Goal: Information Seeking & Learning: Learn about a topic

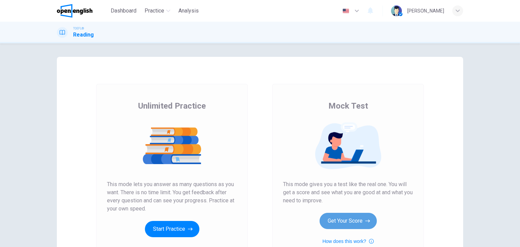
click at [342, 221] on button "Get Your Score" at bounding box center [347, 221] width 57 height 16
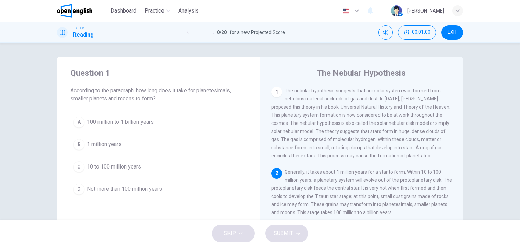
drag, startPoint x: 296, startPoint y: 121, endPoint x: 326, endPoint y: 124, distance: 29.9
click at [327, 122] on span "The nebular hypothesis suggests that our solar system was formed from nebulous …" at bounding box center [360, 123] width 179 height 70
drag, startPoint x: 313, startPoint y: 124, endPoint x: 342, endPoint y: 123, distance: 28.4
click at [342, 123] on span "The nebular hypothesis suggests that our solar system was formed from nebulous …" at bounding box center [360, 123] width 179 height 70
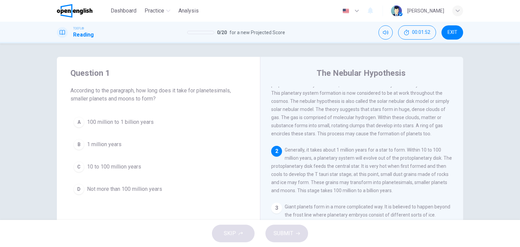
scroll to position [34, 0]
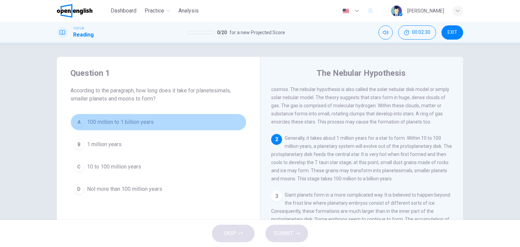
click at [127, 123] on span "100 million to 1 billion years" at bounding box center [120, 122] width 67 height 8
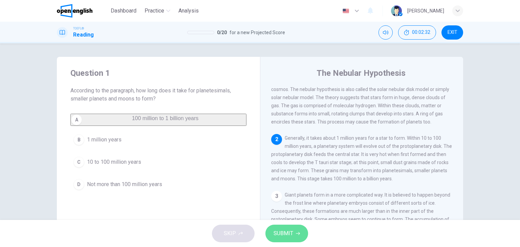
click at [282, 233] on span "SUBMIT" at bounding box center [283, 233] width 20 height 9
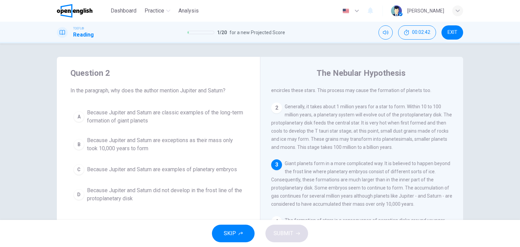
scroll to position [99, 0]
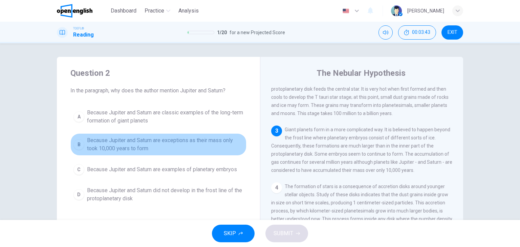
click at [147, 149] on span "Because Jupiter and Saturn are exceptions as their mass only took 10,000 years …" at bounding box center [165, 144] width 156 height 16
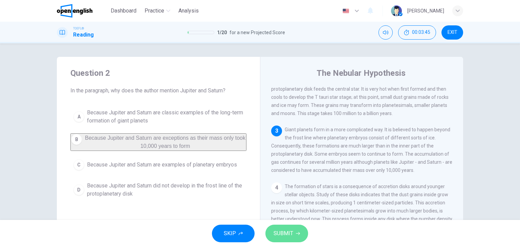
click at [280, 235] on span "SUBMIT" at bounding box center [283, 233] width 20 height 9
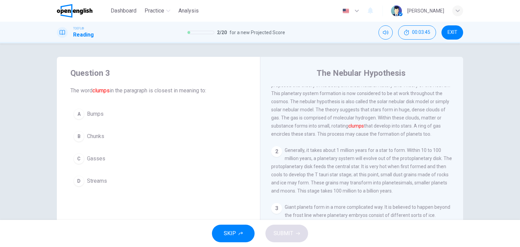
scroll to position [0, 0]
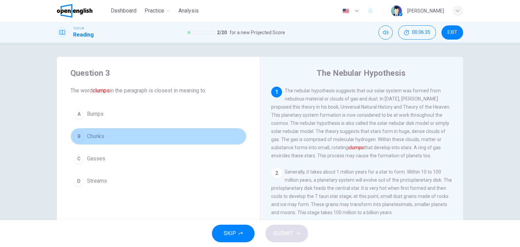
click at [89, 134] on span "Chunks" at bounding box center [95, 136] width 17 height 8
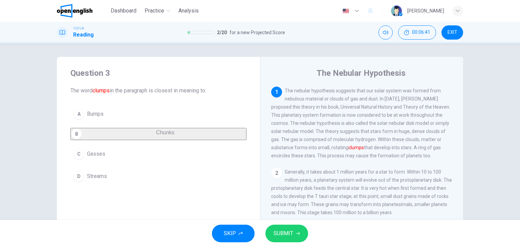
click at [288, 235] on span "SUBMIT" at bounding box center [283, 233] width 20 height 9
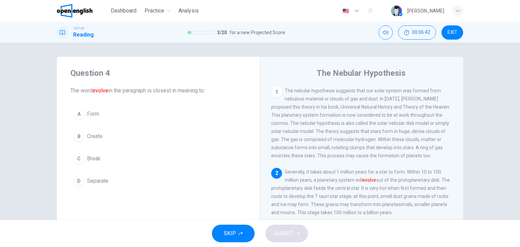
scroll to position [7, 0]
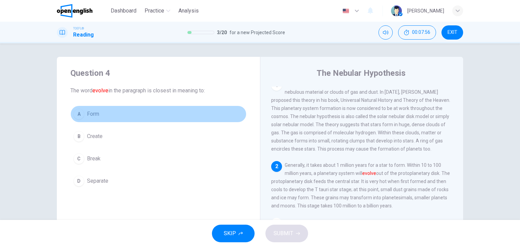
click at [93, 112] on span "Form" at bounding box center [93, 114] width 12 height 8
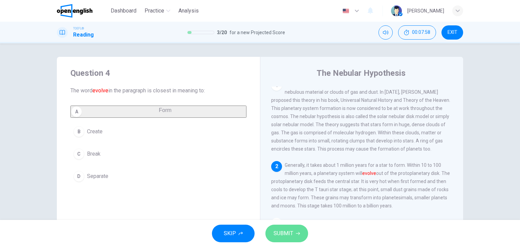
click at [289, 232] on span "SUBMIT" at bounding box center [283, 233] width 20 height 9
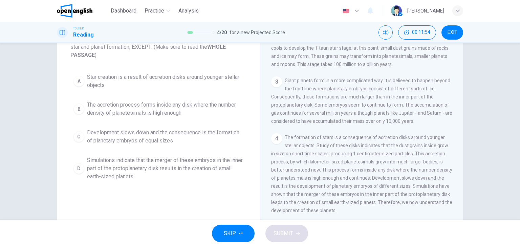
scroll to position [63, 0]
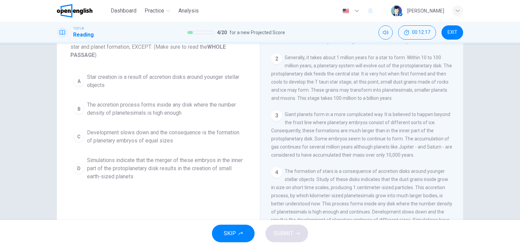
click at [172, 83] on span "Star creation is a result of accretion disks around younger stellar objects" at bounding box center [165, 81] width 156 height 16
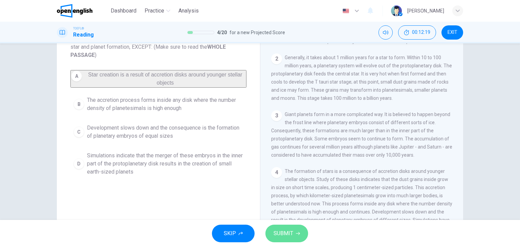
click at [280, 227] on button "SUBMIT" at bounding box center [286, 234] width 43 height 18
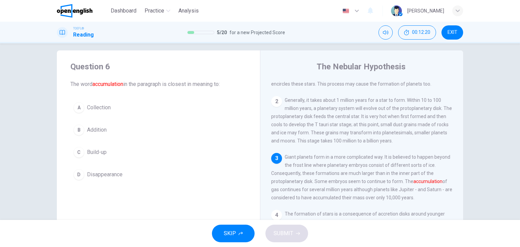
scroll to position [0, 0]
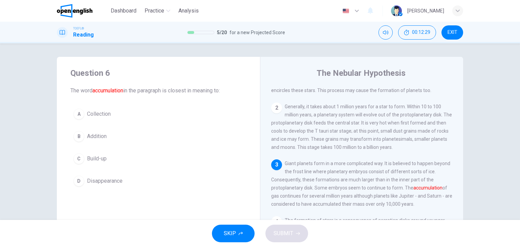
drag, startPoint x: 108, startPoint y: 115, endPoint x: 112, endPoint y: 115, distance: 4.7
click at [107, 114] on span "Collection" at bounding box center [99, 114] width 24 height 8
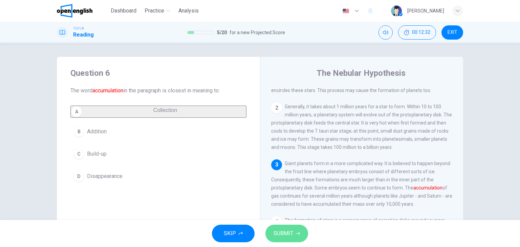
click at [285, 234] on span "SUBMIT" at bounding box center [283, 233] width 20 height 9
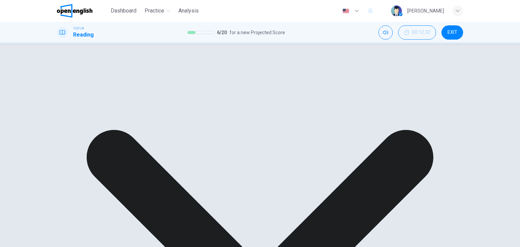
scroll to position [99, 0]
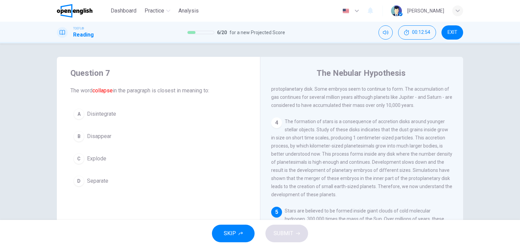
scroll to position [198, 0]
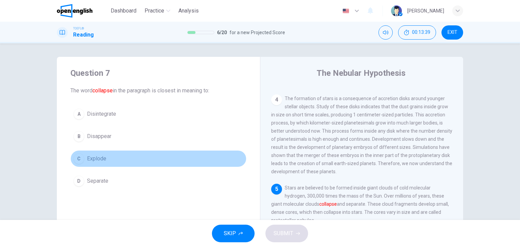
click at [97, 156] on span "Explode" at bounding box center [96, 159] width 19 height 8
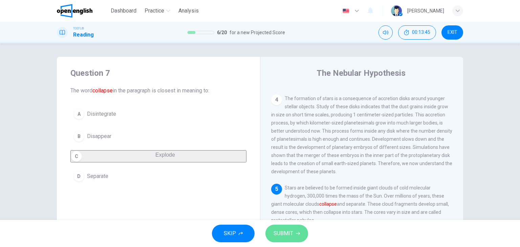
click at [288, 232] on span "SUBMIT" at bounding box center [283, 233] width 20 height 9
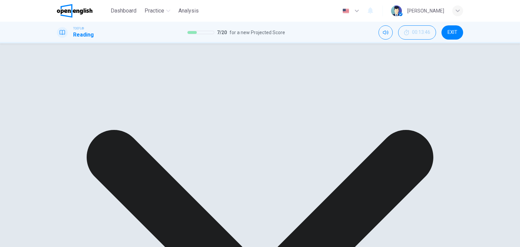
scroll to position [86, 0]
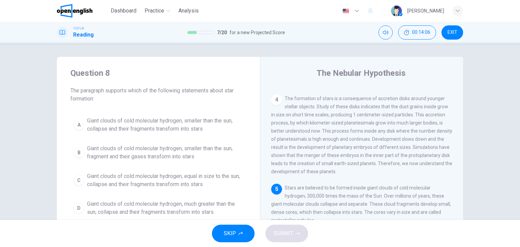
scroll to position [34, 0]
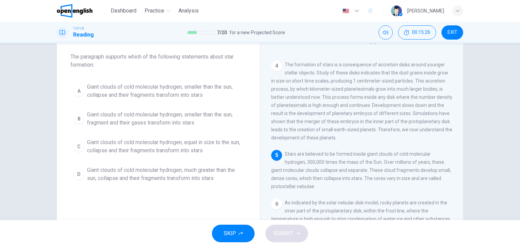
click at [210, 179] on span "Giant clouds of cold molecular hydrogen, much greater than the sun, collapse an…" at bounding box center [165, 174] width 156 height 16
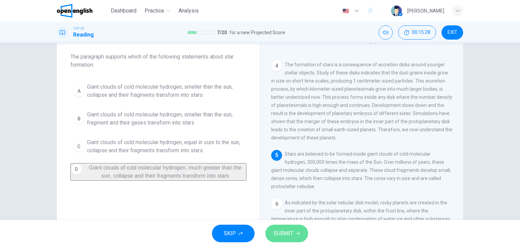
click at [280, 234] on span "SUBMIT" at bounding box center [283, 233] width 20 height 9
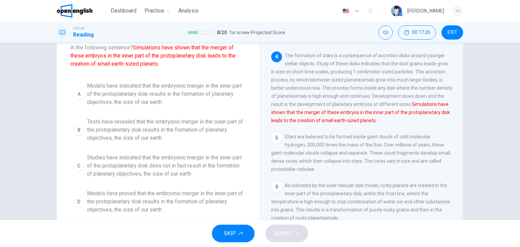
scroll to position [68, 0]
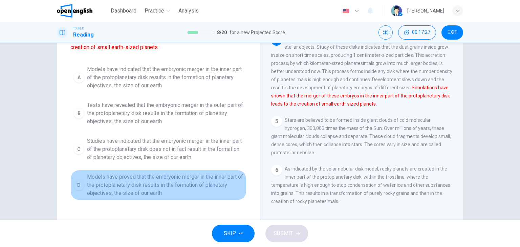
click at [128, 188] on span "Models have proved that the embryonic merger in the inner part of the protoplan…" at bounding box center [165, 185] width 156 height 24
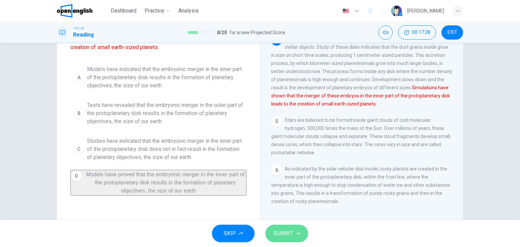
click at [281, 233] on span "SUBMIT" at bounding box center [283, 233] width 20 height 9
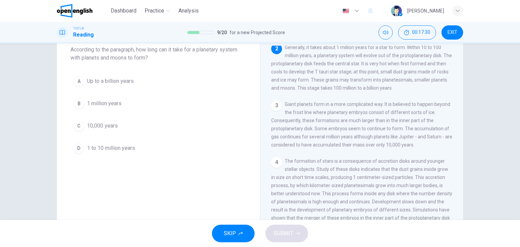
scroll to position [0, 0]
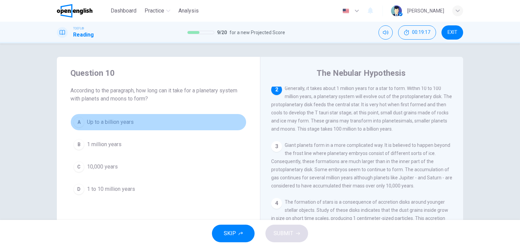
click at [131, 123] on span "Up to a billion years" at bounding box center [110, 122] width 47 height 8
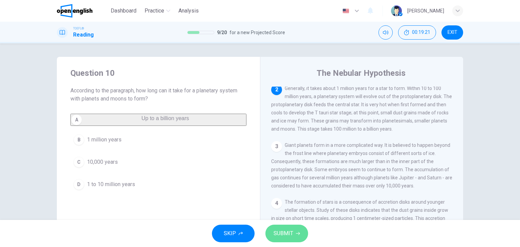
click at [294, 233] on button "SUBMIT" at bounding box center [286, 234] width 43 height 18
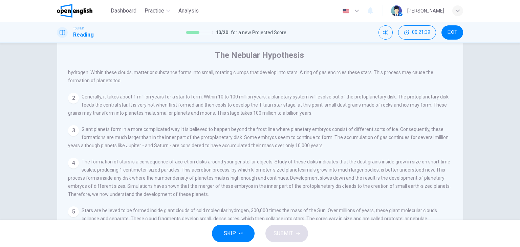
scroll to position [207, 0]
click at [132, 232] on input at bounding box center [108, 235] width 47 height 6
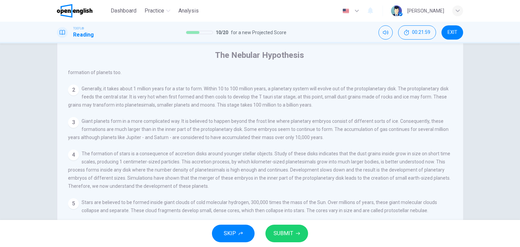
scroll to position [224, 0]
click at [290, 233] on span "SUBMIT" at bounding box center [283, 233] width 20 height 9
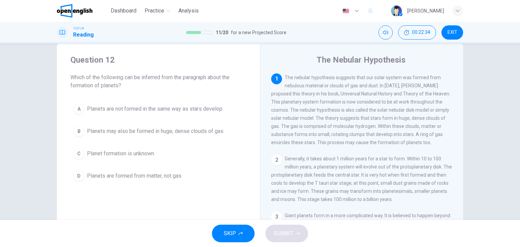
scroll to position [0, 0]
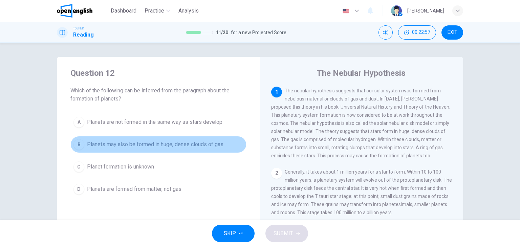
click at [184, 144] on span "Planets may also be formed in huge, dense clouds of gas" at bounding box center [155, 144] width 136 height 8
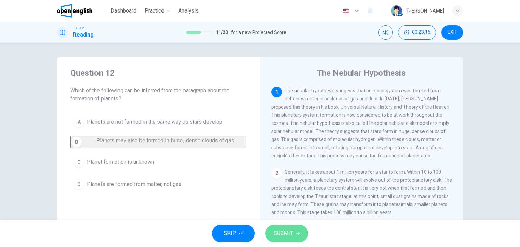
click at [290, 232] on span "SUBMIT" at bounding box center [283, 233] width 20 height 9
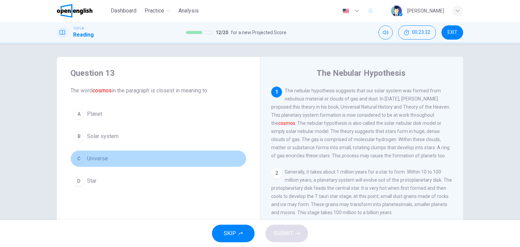
click at [95, 157] on span "Universe" at bounding box center [97, 159] width 21 height 8
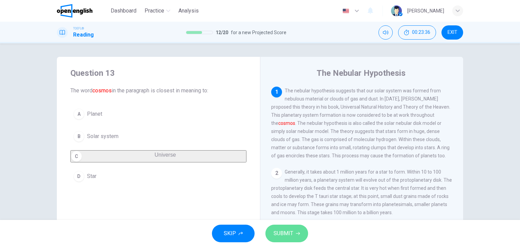
click at [280, 237] on span "SUBMIT" at bounding box center [283, 233] width 20 height 9
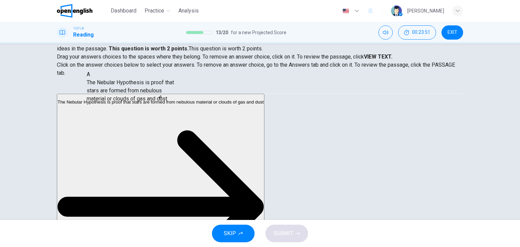
drag, startPoint x: 116, startPoint y: 109, endPoint x: 138, endPoint y: 91, distance: 28.2
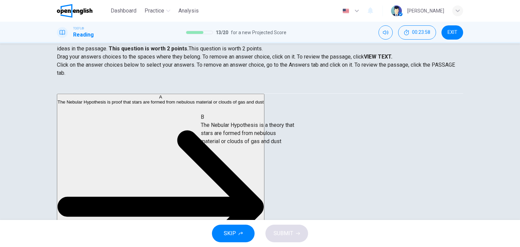
drag, startPoint x: 120, startPoint y: 160, endPoint x: 254, endPoint y: 137, distance: 135.7
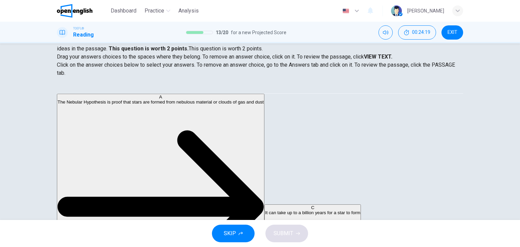
scroll to position [93, 0]
drag, startPoint x: 110, startPoint y: 138, endPoint x: 220, endPoint y: 140, distance: 110.3
drag, startPoint x: 248, startPoint y: 146, endPoint x: 256, endPoint y: 148, distance: 8.0
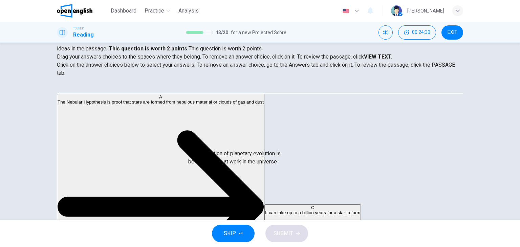
drag, startPoint x: 112, startPoint y: 136, endPoint x: 233, endPoint y: 162, distance: 124.2
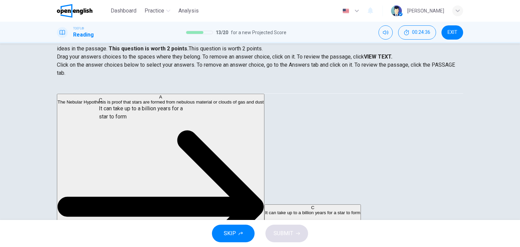
scroll to position [51, 0]
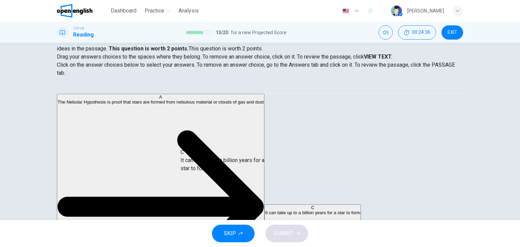
drag, startPoint x: 110, startPoint y: 95, endPoint x: 224, endPoint y: 160, distance: 130.4
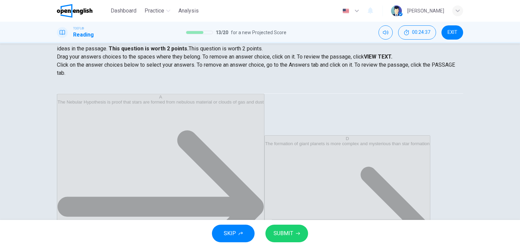
scroll to position [20, 0]
drag, startPoint x: 118, startPoint y: 176, endPoint x: 257, endPoint y: 187, distance: 139.5
click at [278, 234] on span "SUBMIT" at bounding box center [283, 233] width 20 height 9
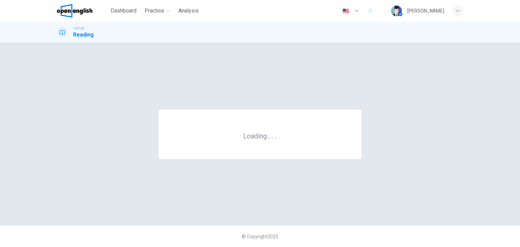
scroll to position [0, 0]
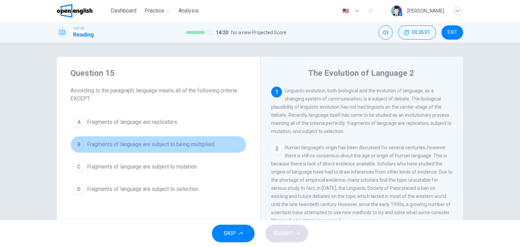
click at [170, 144] on span "Fragments of language are subject to being multiplied" at bounding box center [150, 144] width 127 height 8
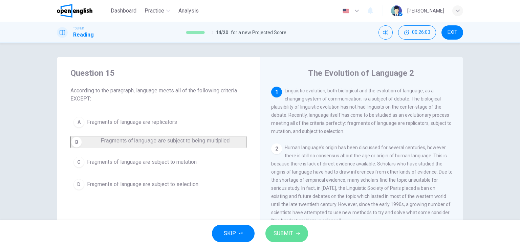
click at [284, 232] on span "SUBMIT" at bounding box center [283, 233] width 20 height 9
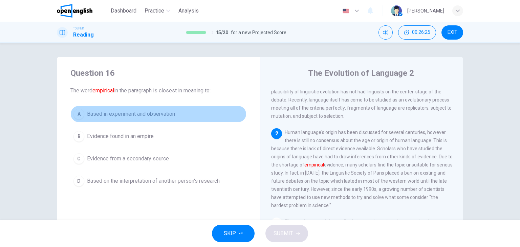
click at [152, 115] on span "Based in experiment and observation" at bounding box center [131, 114] width 88 height 8
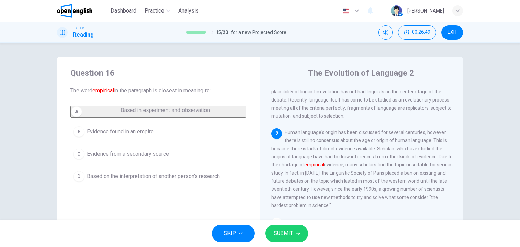
click at [157, 157] on span "Evidence from a secondary source" at bounding box center [128, 154] width 82 height 8
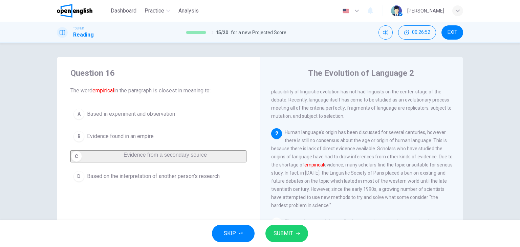
click at [284, 231] on span "SUBMIT" at bounding box center [283, 233] width 20 height 9
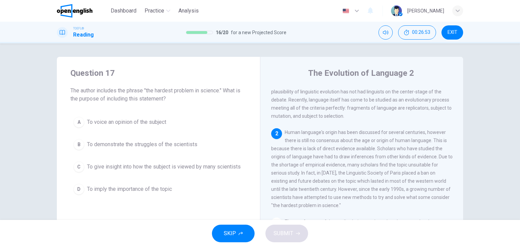
scroll to position [58, 0]
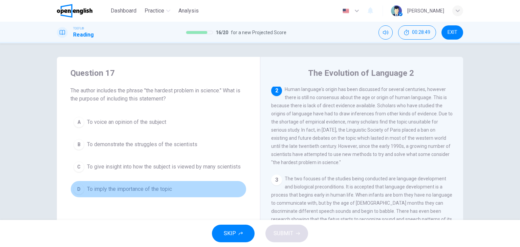
click at [145, 190] on span "To imply the importance of the topic" at bounding box center [129, 189] width 85 height 8
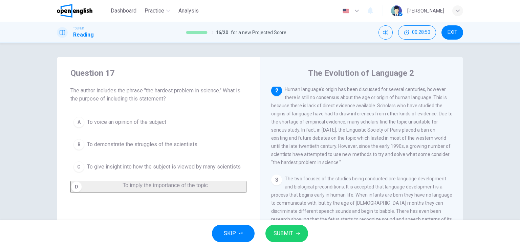
click at [278, 232] on span "SUBMIT" at bounding box center [283, 233] width 20 height 9
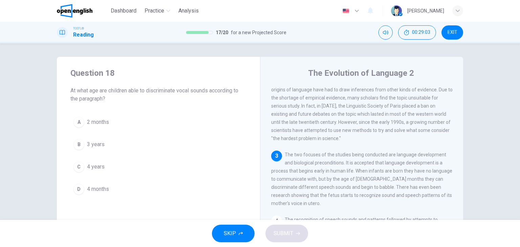
scroll to position [116, 0]
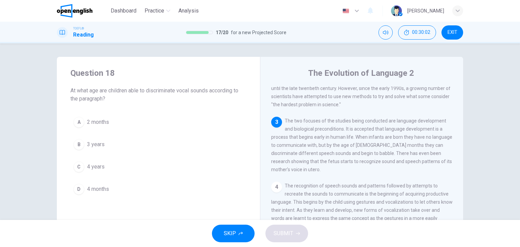
click at [98, 187] on span "4 months" at bounding box center [98, 189] width 22 height 8
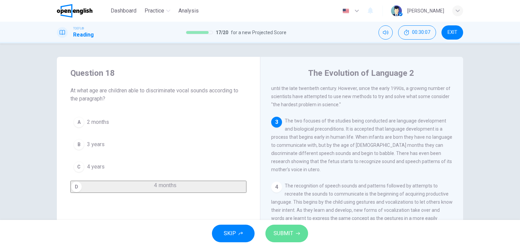
click at [291, 234] on span "SUBMIT" at bounding box center [283, 233] width 20 height 9
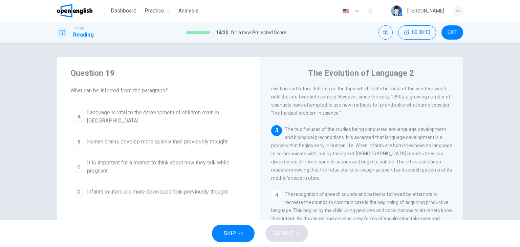
scroll to position [135, 0]
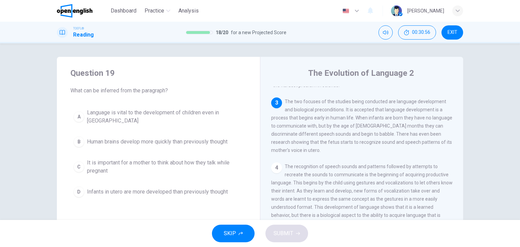
click at [174, 188] on span "Infants in utero are more developed than previously thought" at bounding box center [157, 192] width 141 height 8
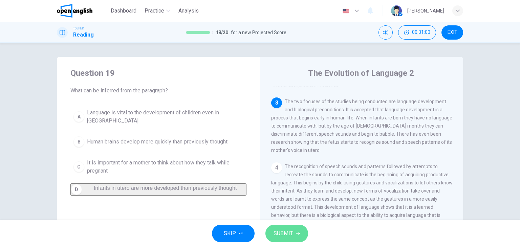
click at [282, 234] on span "SUBMIT" at bounding box center [283, 233] width 20 height 9
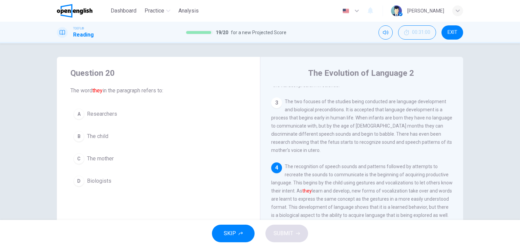
scroll to position [157, 0]
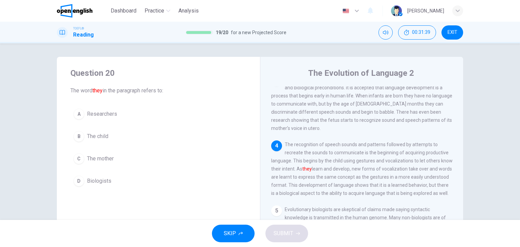
click at [100, 132] on span "The child" at bounding box center [97, 136] width 21 height 8
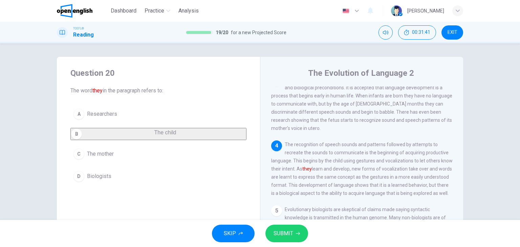
click at [287, 234] on span "SUBMIT" at bounding box center [283, 233] width 20 height 9
